Goal: Task Accomplishment & Management: Complete application form

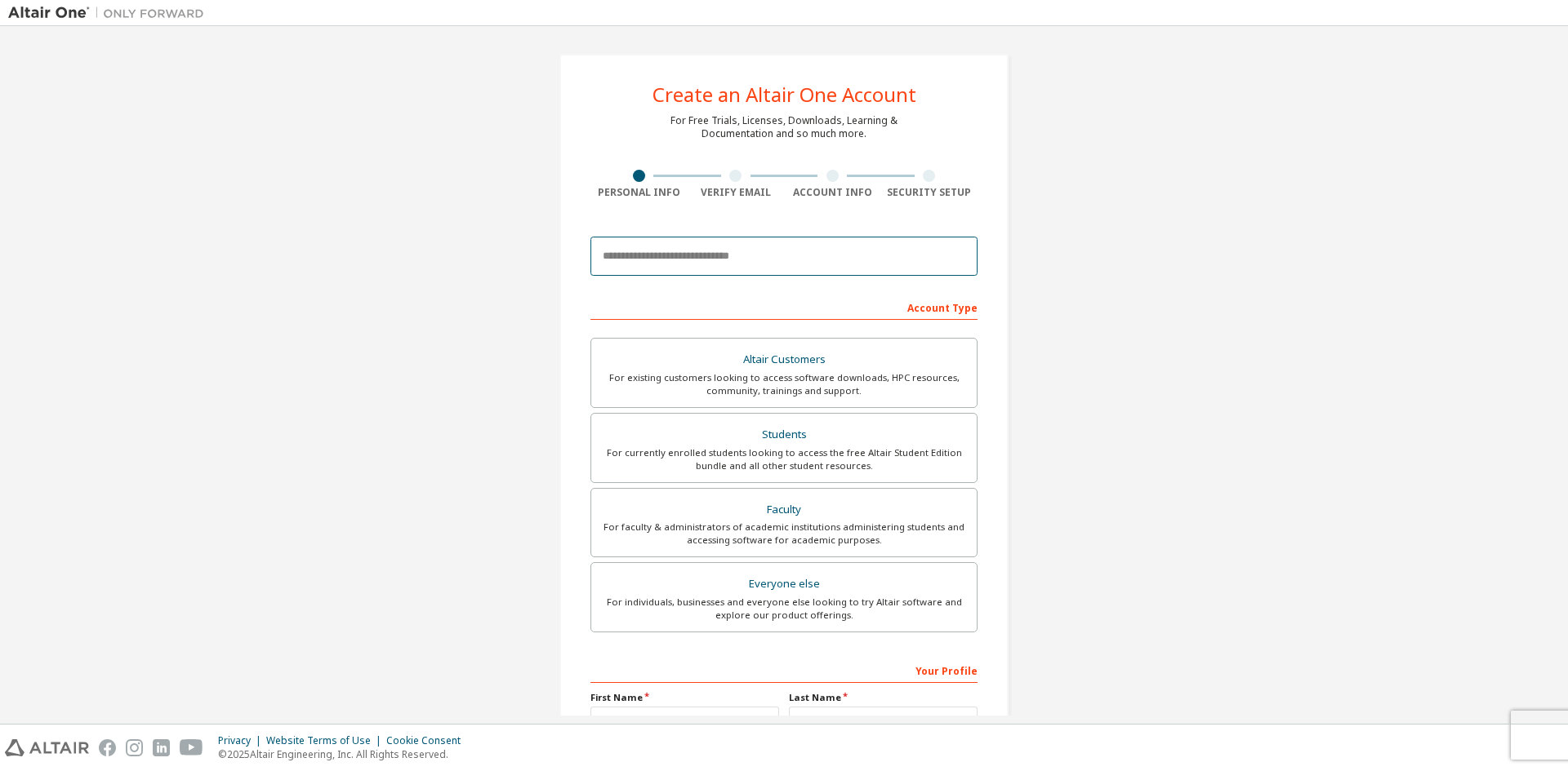
click at [754, 246] on input "email" at bounding box center [784, 257] width 387 height 39
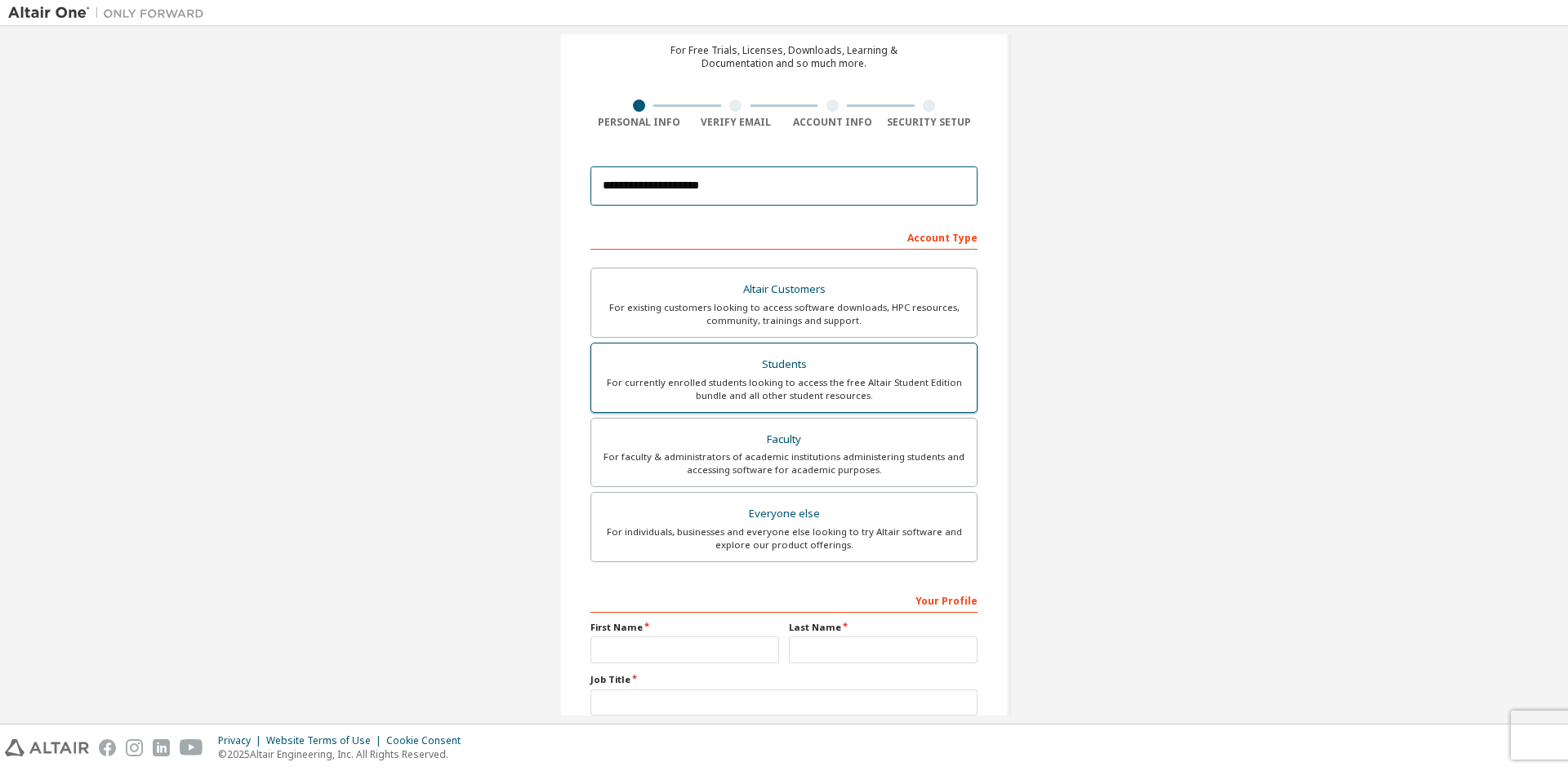
scroll to position [183, 0]
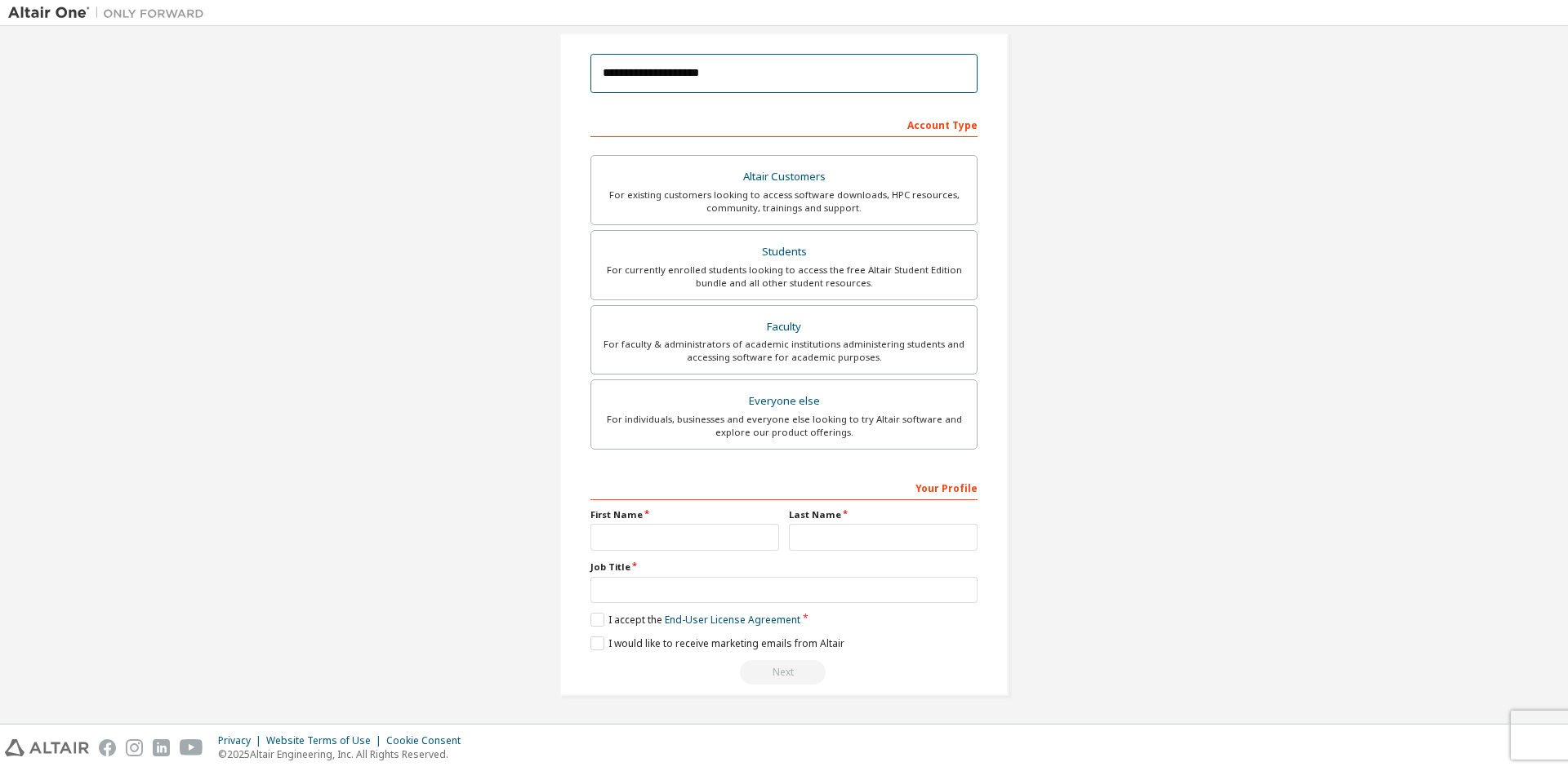
type input "**********"
click at [726, 546] on input "text" at bounding box center [685, 537] width 189 height 27
type input "*"
click at [799, 546] on input "text" at bounding box center [883, 537] width 189 height 27
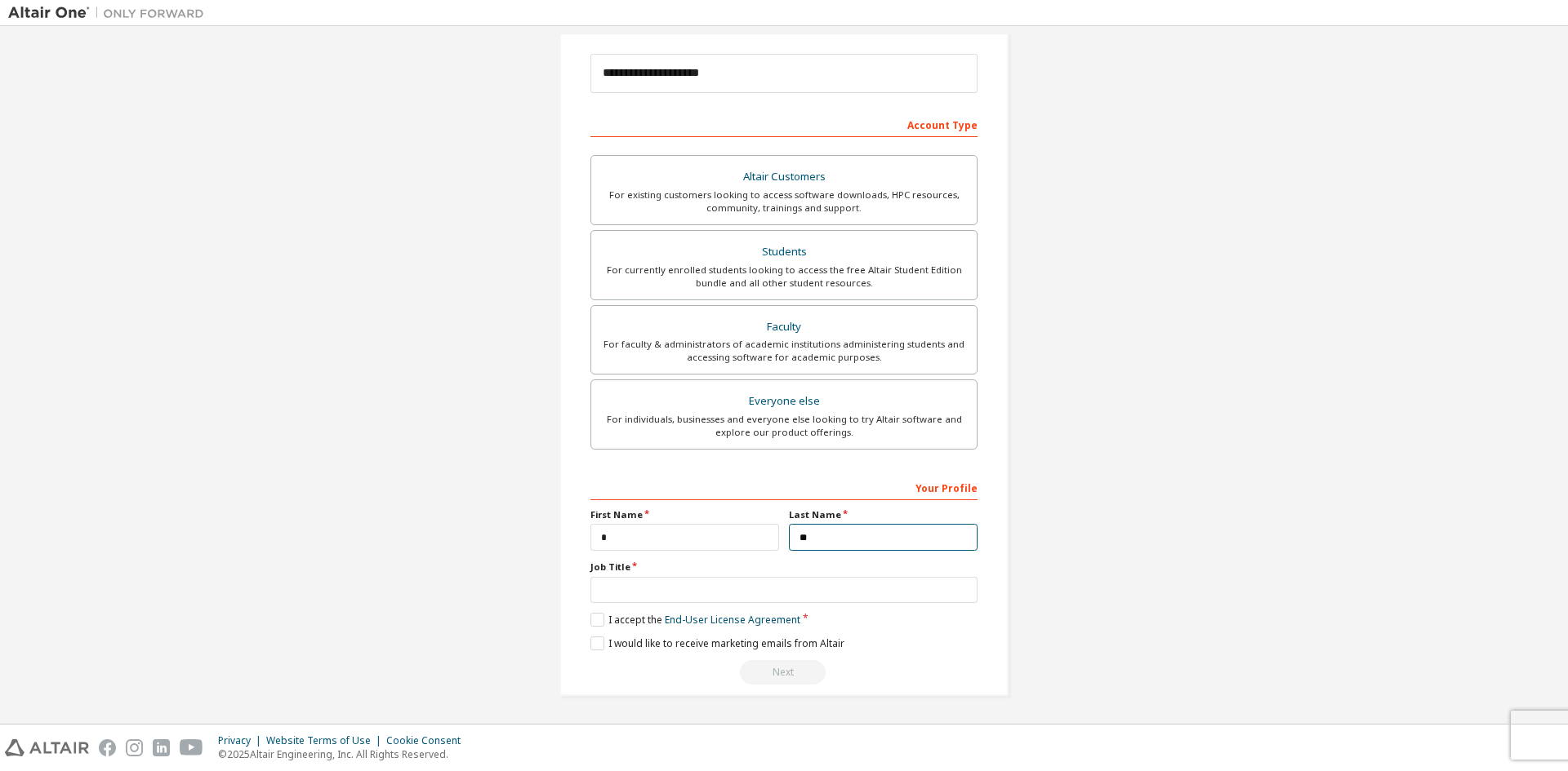
type input "**"
click at [712, 589] on input "text" at bounding box center [784, 590] width 387 height 27
click at [598, 628] on div "Your Profile First Name * Last Name ** Job Title Please provide State/Province …" at bounding box center [784, 580] width 387 height 212
click at [788, 271] on div "For currently enrolled students looking to access the free Altair Student Editi…" at bounding box center [784, 276] width 366 height 26
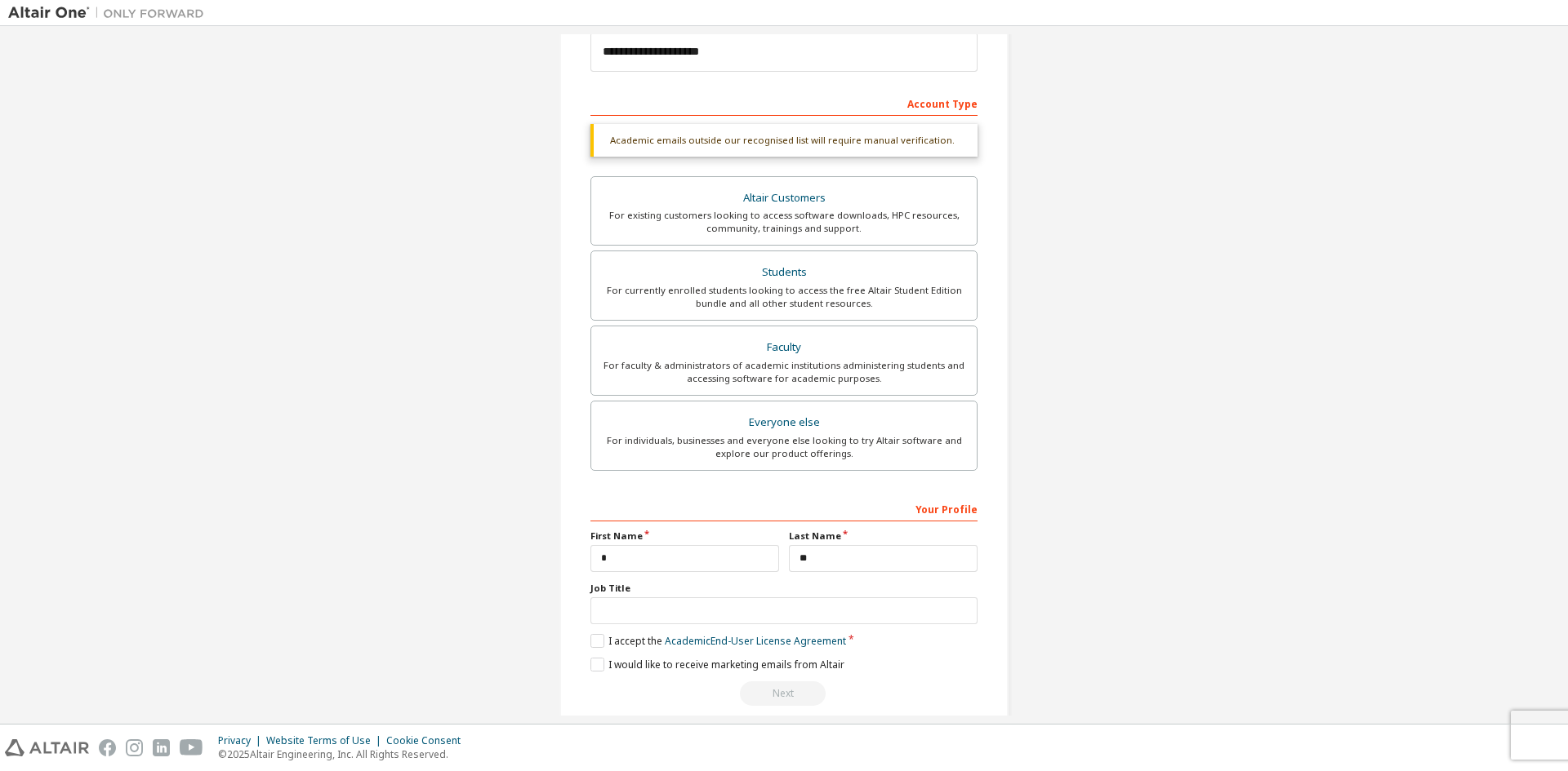
scroll to position [226, 0]
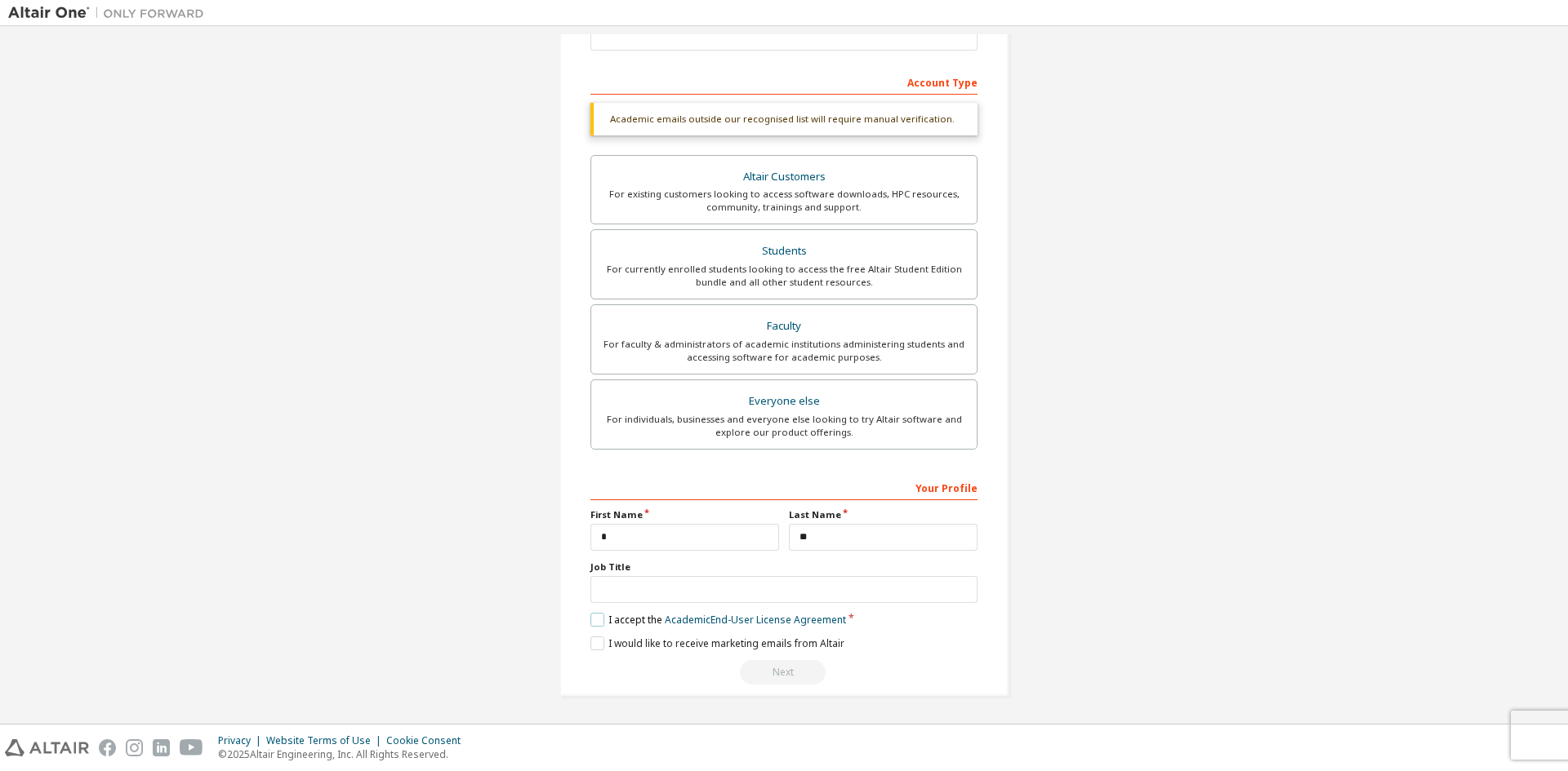
click at [598, 621] on label "I accept the Academic End-User License Agreement" at bounding box center [718, 620] width 255 height 14
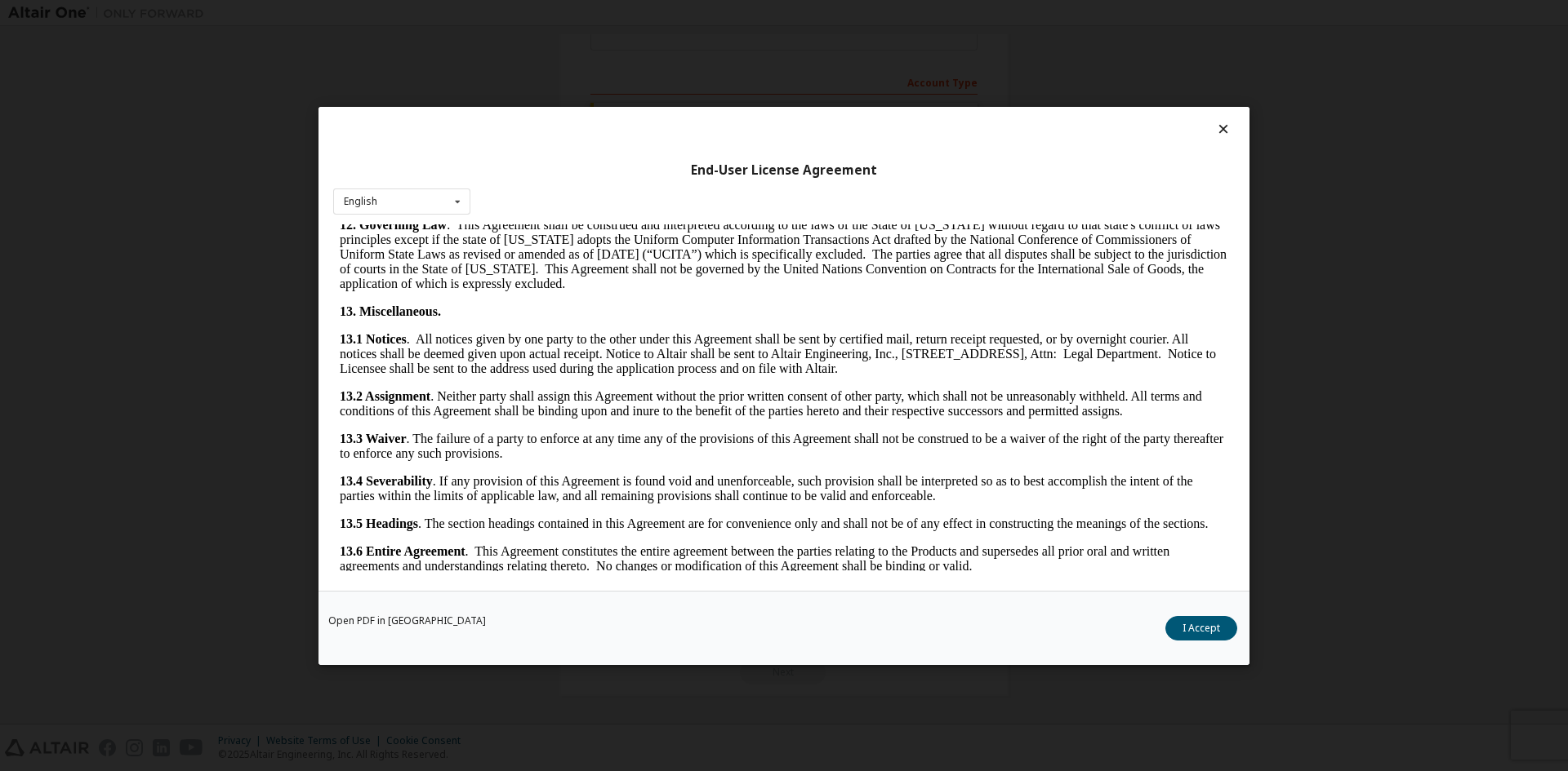
scroll to position [2450, 0]
click at [1196, 629] on button "I Accept" at bounding box center [1202, 628] width 72 height 25
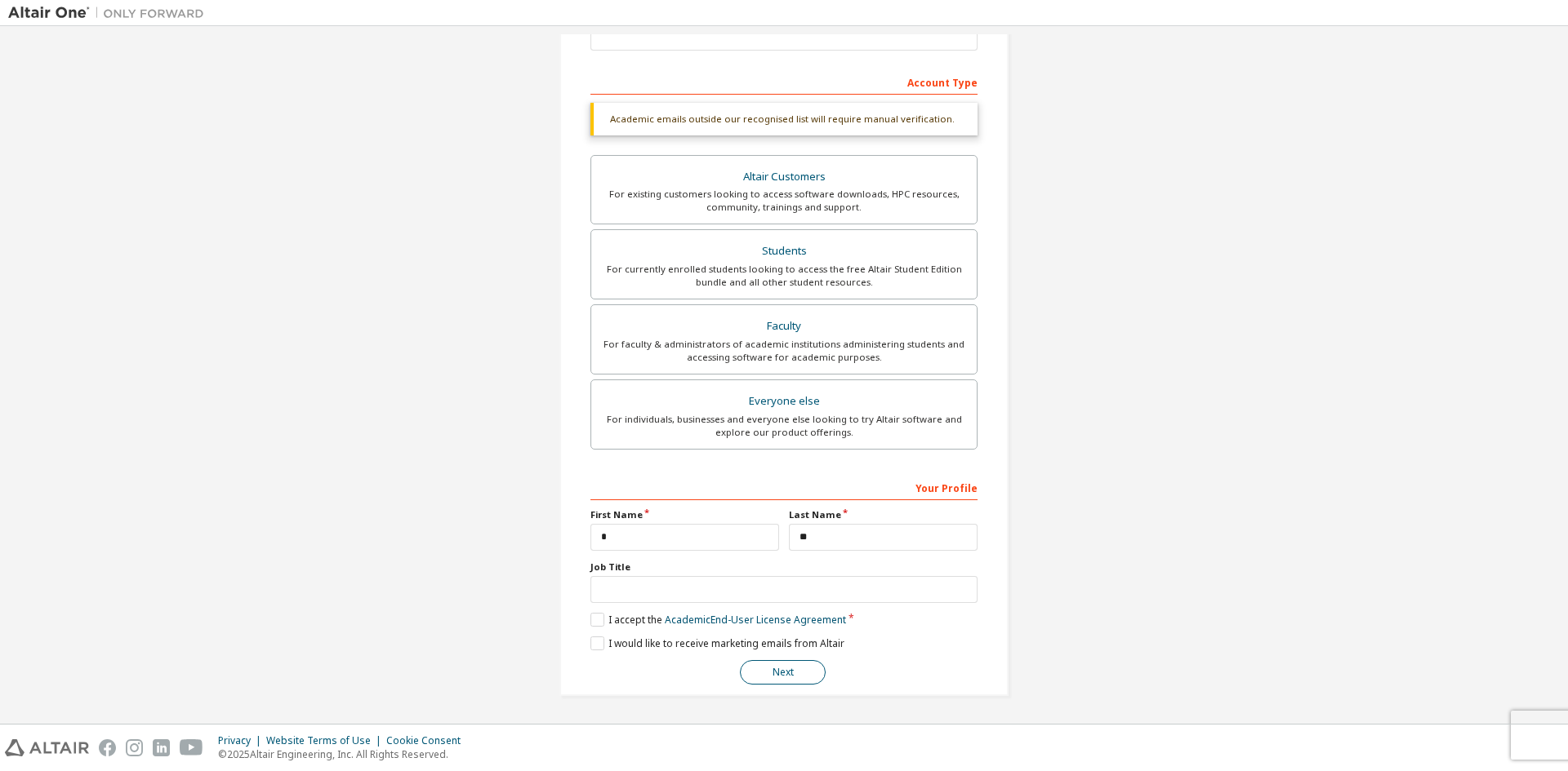
click at [739, 675] on button "Next" at bounding box center [782, 673] width 86 height 25
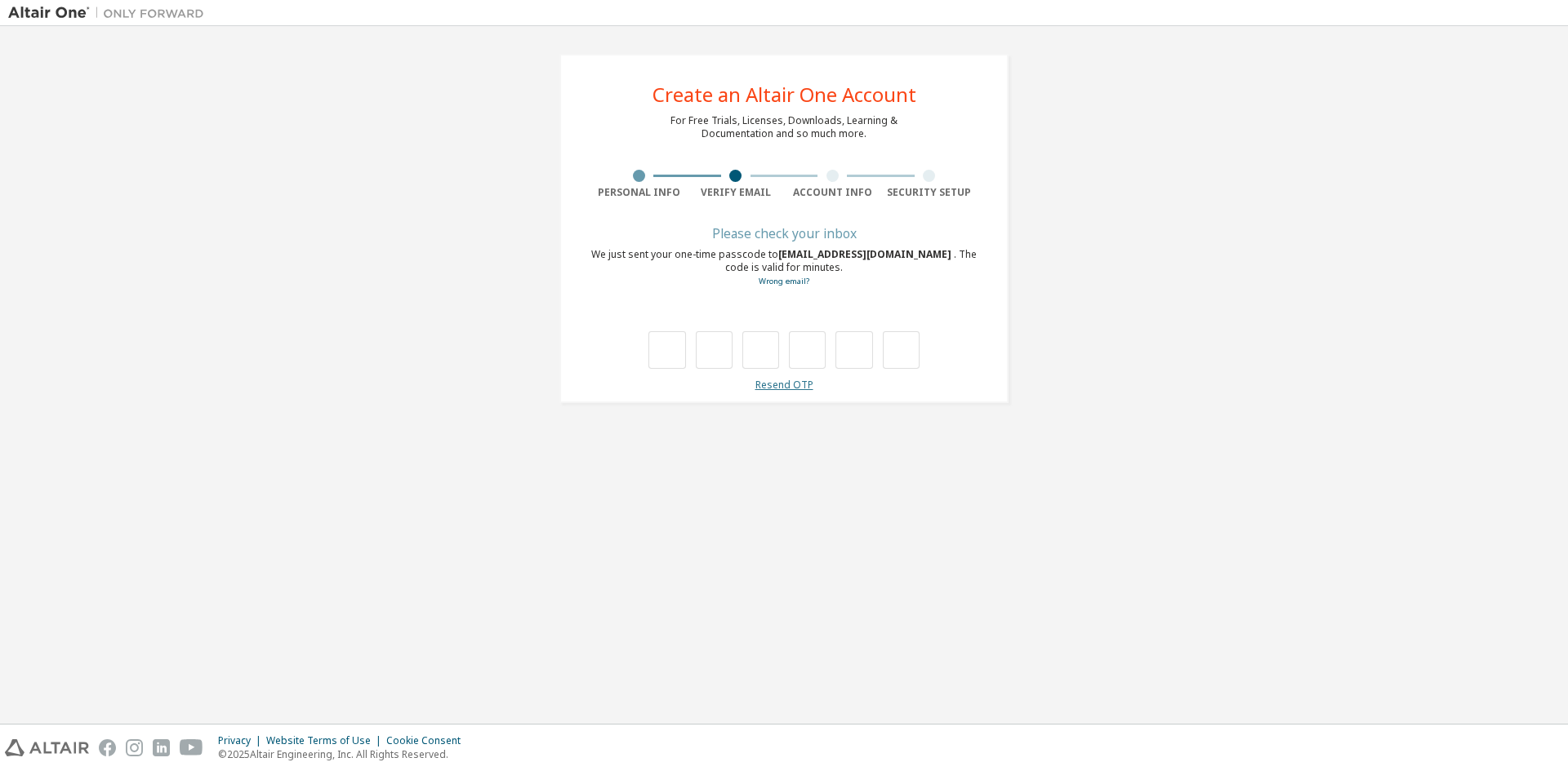
click at [777, 382] on link "Resend OTP" at bounding box center [784, 384] width 58 height 14
